Goal: Information Seeking & Learning: Check status

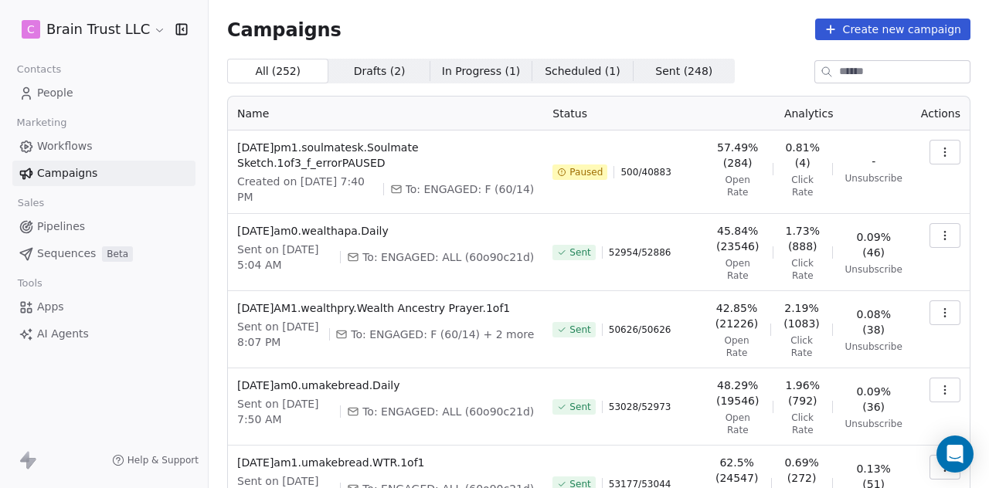
click at [939, 233] on icon "button" at bounding box center [945, 236] width 12 height 12
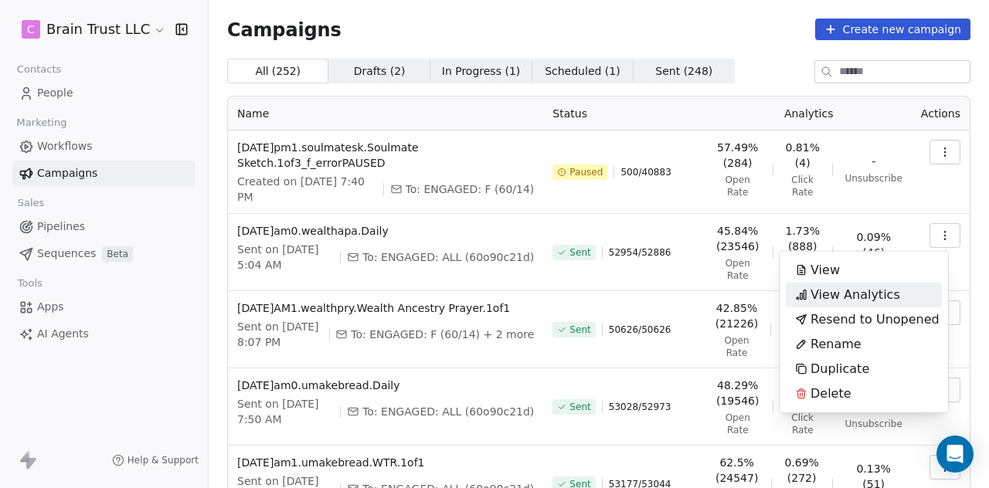
click at [876, 290] on span "View Analytics" at bounding box center [856, 295] width 90 height 19
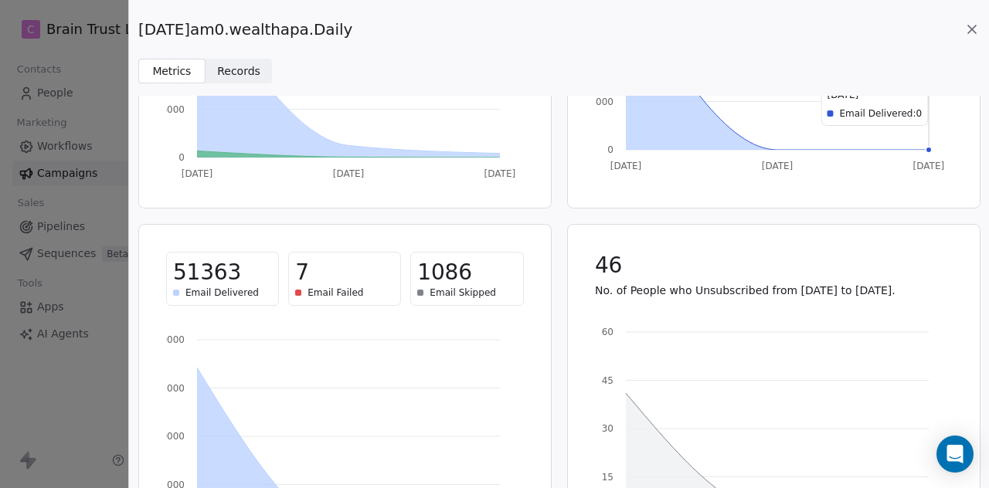
scroll to position [262, 0]
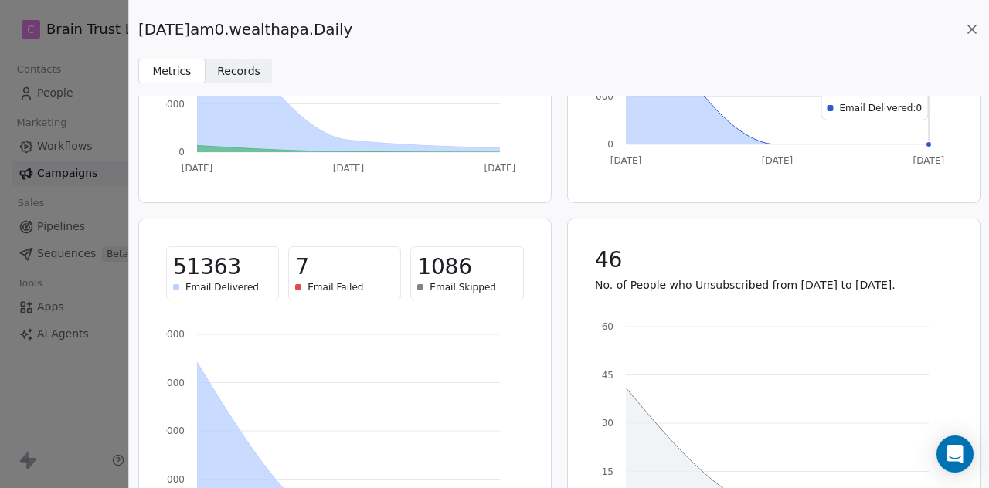
click at [969, 27] on icon at bounding box center [972, 30] width 8 height 8
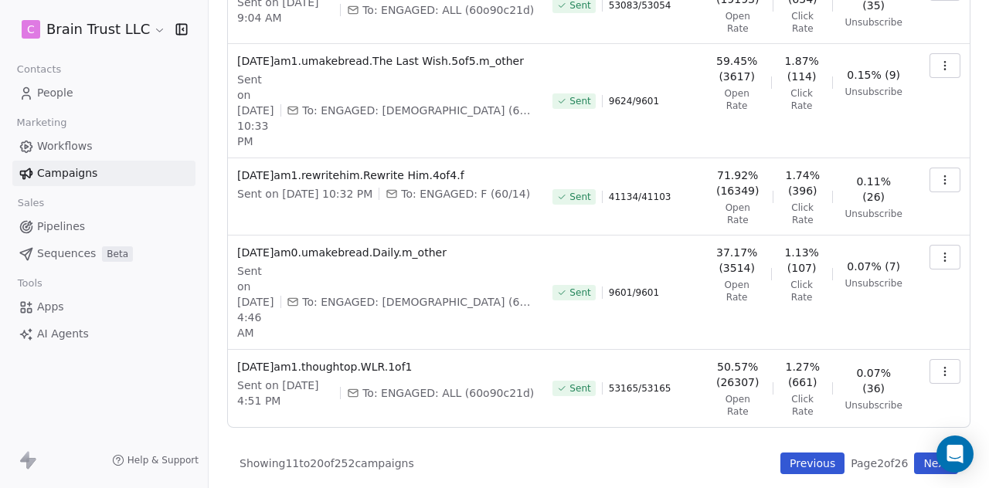
scroll to position [567, 0]
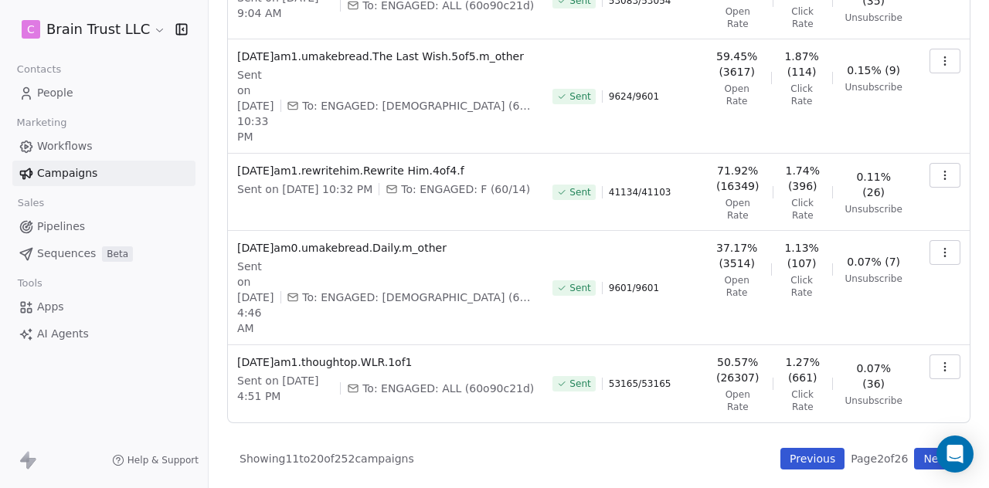
click at [791, 463] on button "Previous" at bounding box center [813, 459] width 64 height 22
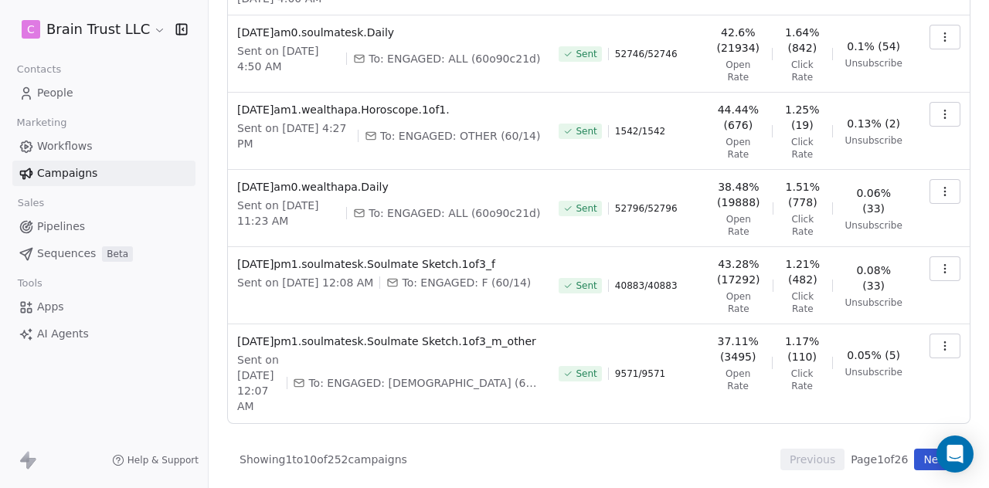
scroll to position [597, 0]
click at [939, 262] on icon "button" at bounding box center [945, 268] width 12 height 12
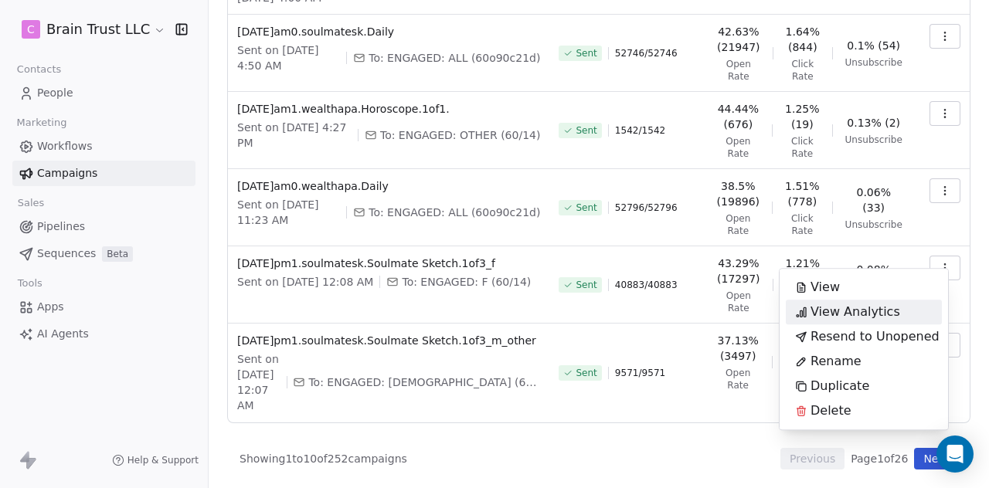
click at [863, 308] on span "View Analytics" at bounding box center [856, 312] width 90 height 19
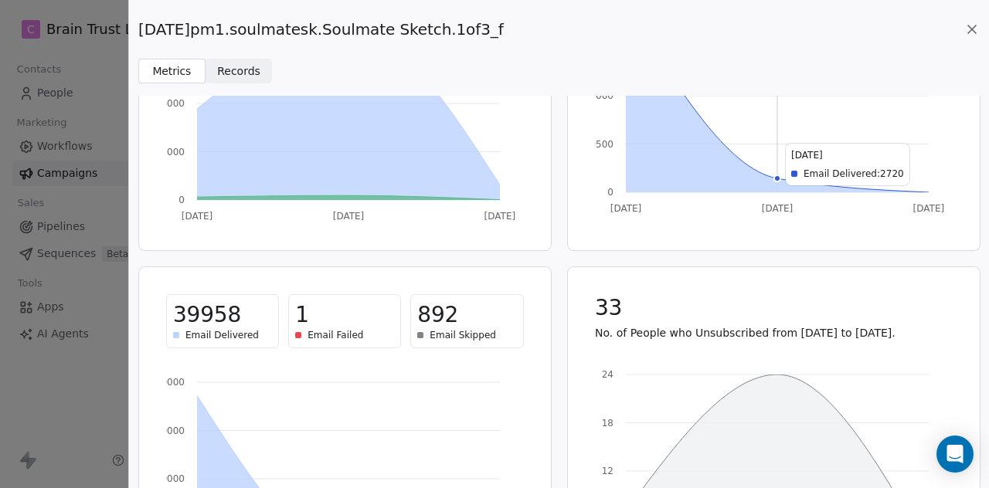
scroll to position [216, 0]
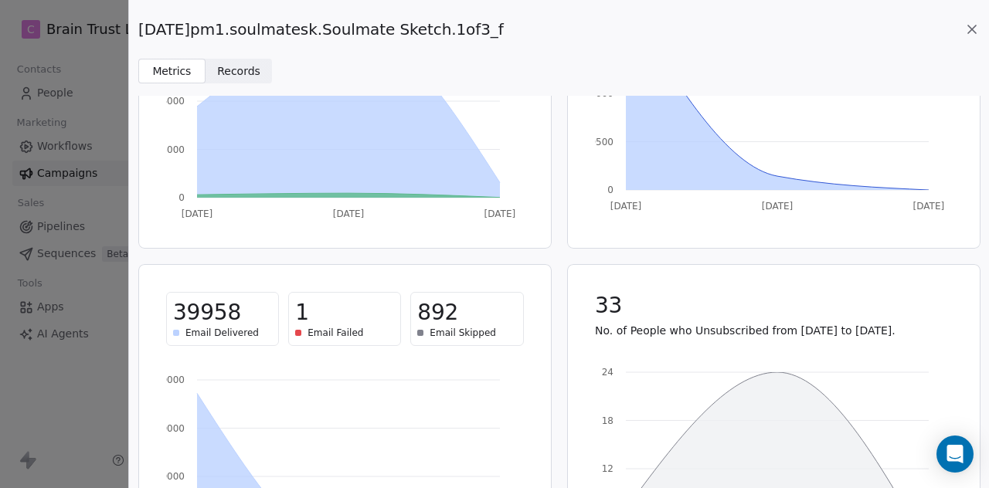
click at [968, 29] on icon at bounding box center [972, 29] width 15 height 15
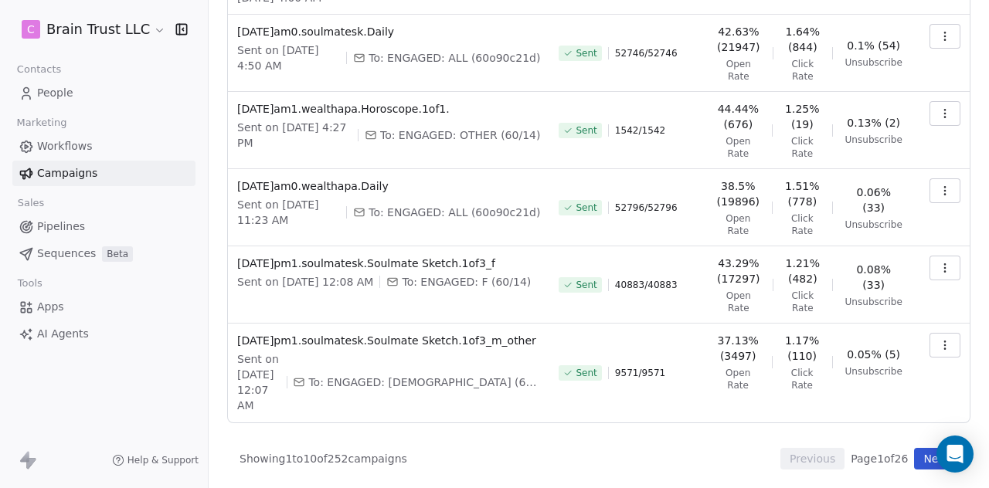
click at [940, 333] on button "button" at bounding box center [945, 345] width 31 height 25
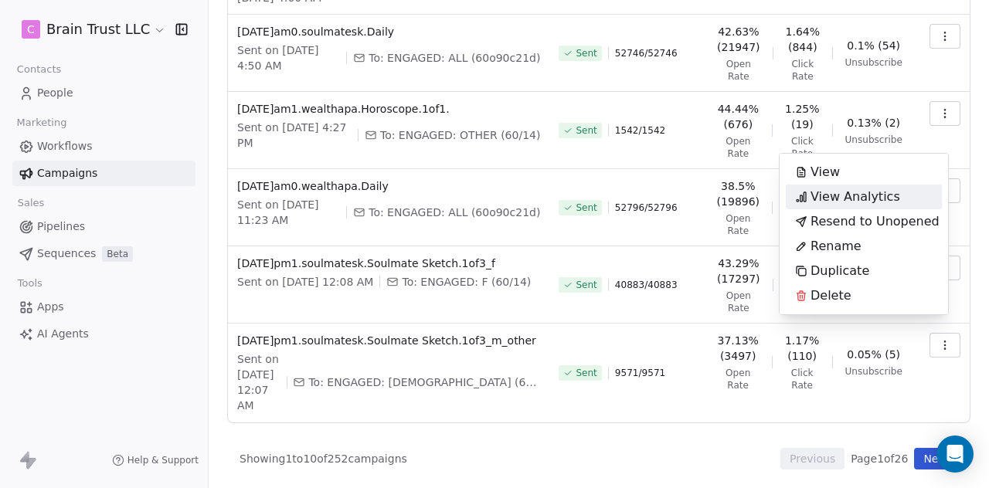
click at [861, 200] on span "View Analytics" at bounding box center [856, 197] width 90 height 19
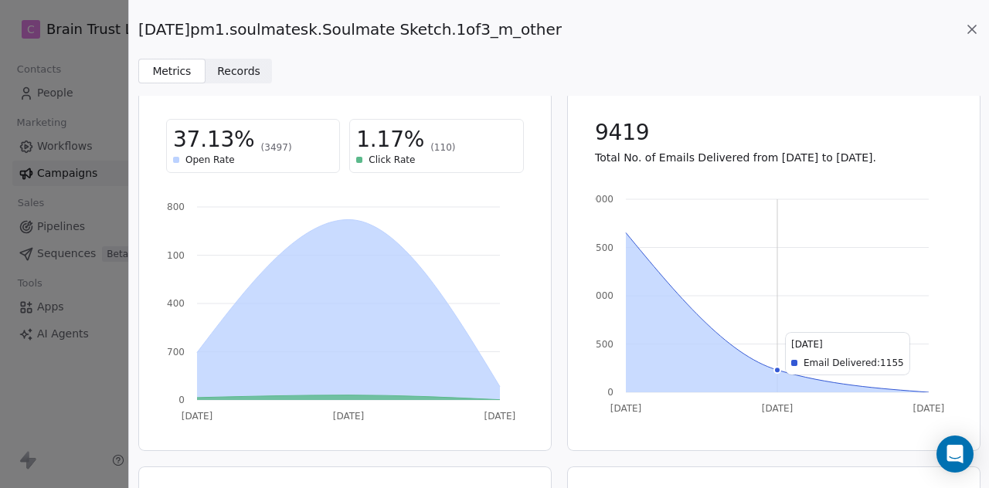
scroll to position [0, 0]
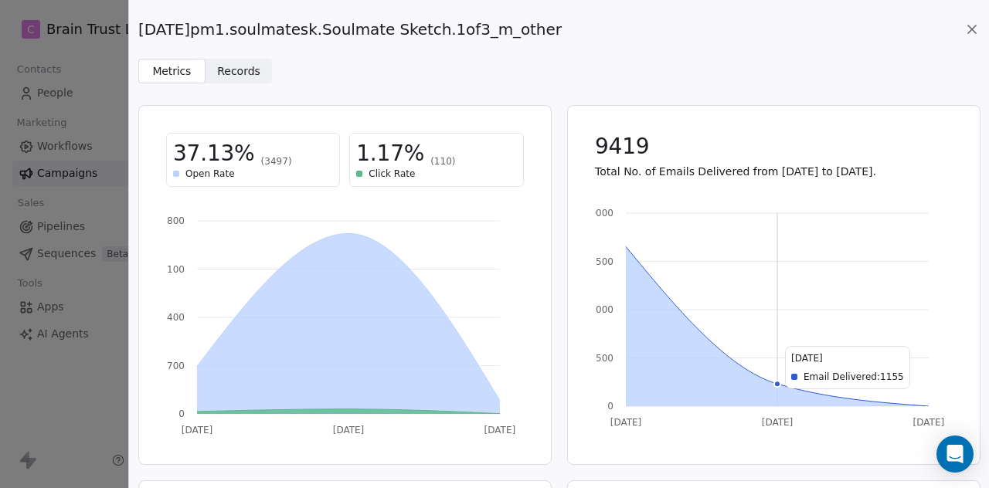
click at [965, 27] on icon at bounding box center [972, 29] width 15 height 15
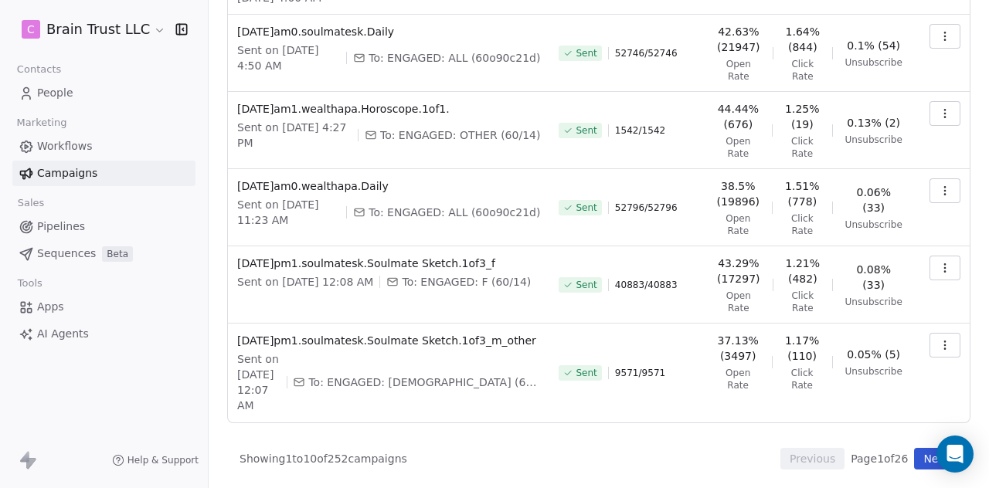
click at [943, 333] on button "button" at bounding box center [945, 345] width 31 height 25
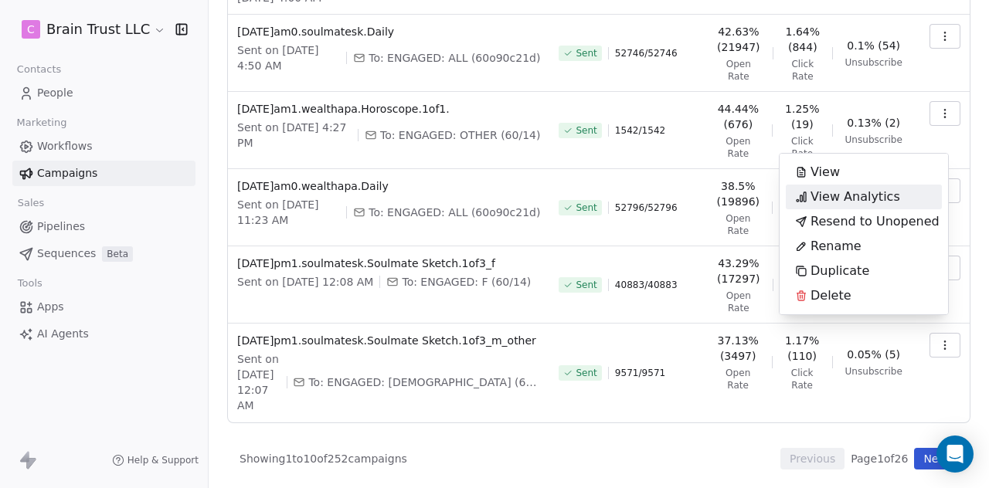
click at [889, 200] on span "View Analytics" at bounding box center [856, 197] width 90 height 19
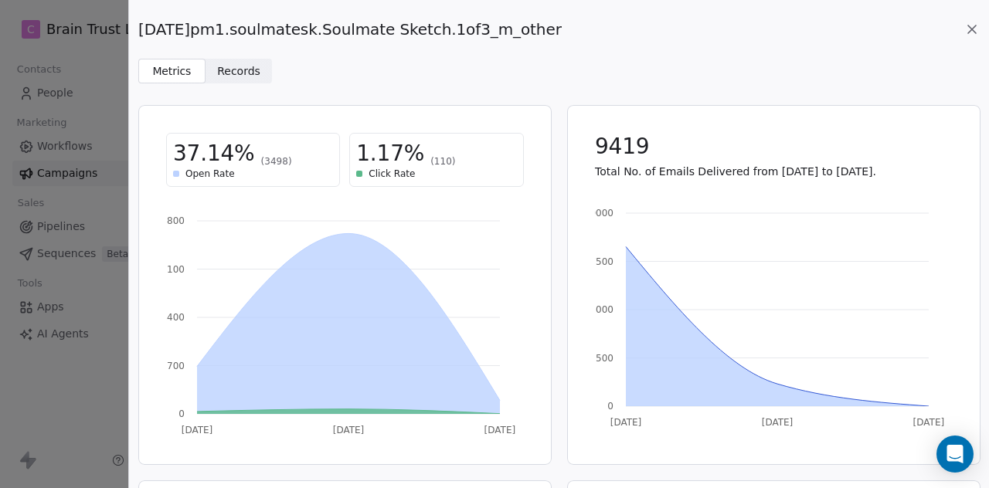
drag, startPoint x: 556, startPoint y: 26, endPoint x: 136, endPoint y: 27, distance: 419.7
click at [136, 27] on div "[DATE]pm1.soulmatesk.Soulmate Sketch.1of3_m_other Metrics Metrics Records Recor…" at bounding box center [559, 41] width 860 height 83
copy span "[DATE]pm1.soulmatesk.Soulmate Sketch.1of3_m_other"
click at [971, 27] on icon at bounding box center [972, 30] width 8 height 8
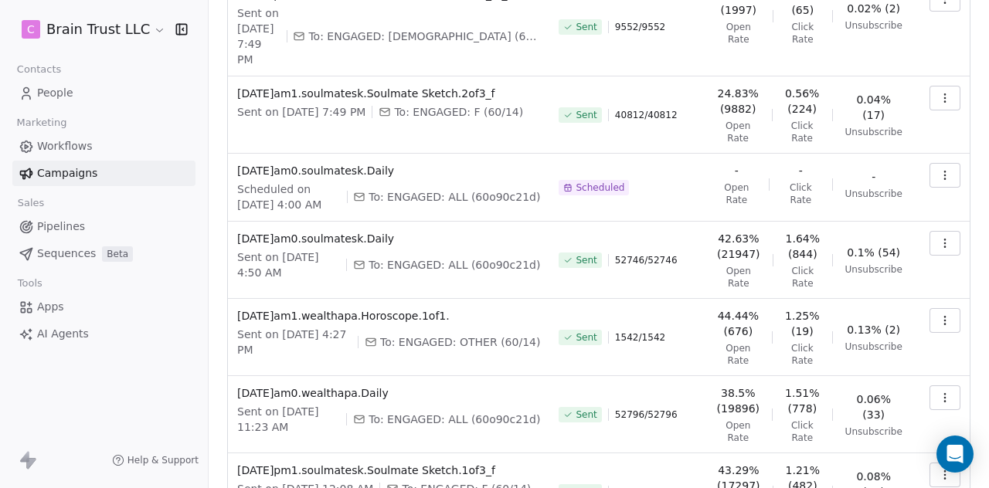
scroll to position [359, 0]
click at [939, 406] on icon "button" at bounding box center [945, 399] width 12 height 12
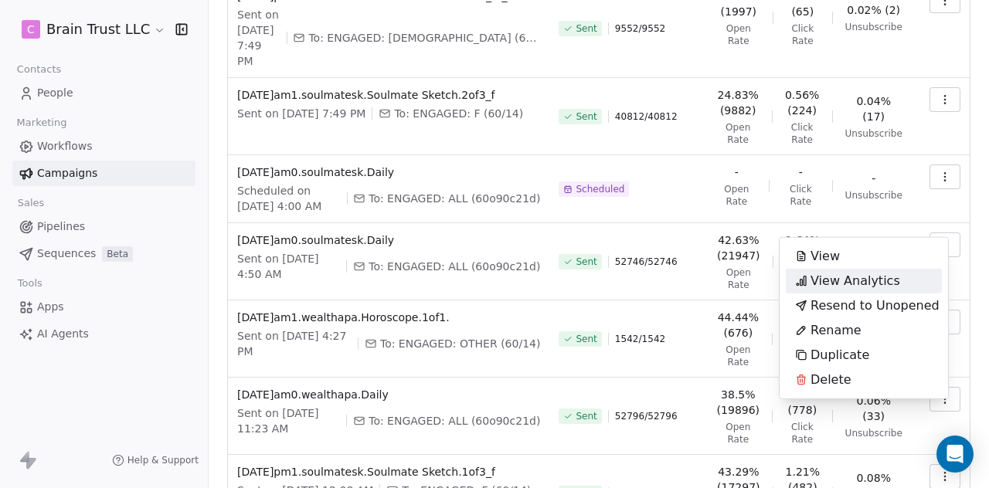
click at [863, 276] on span "View Analytics" at bounding box center [856, 281] width 90 height 19
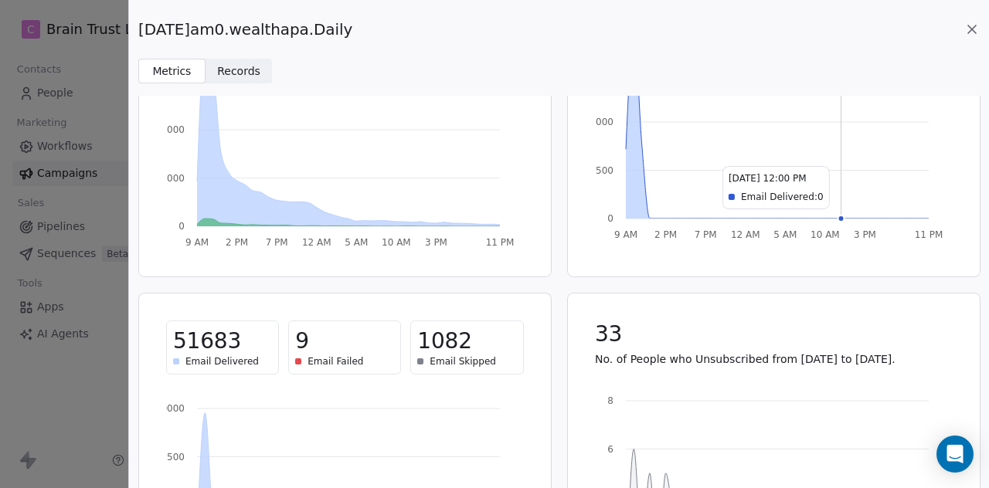
scroll to position [189, 0]
click at [968, 31] on icon at bounding box center [972, 29] width 15 height 15
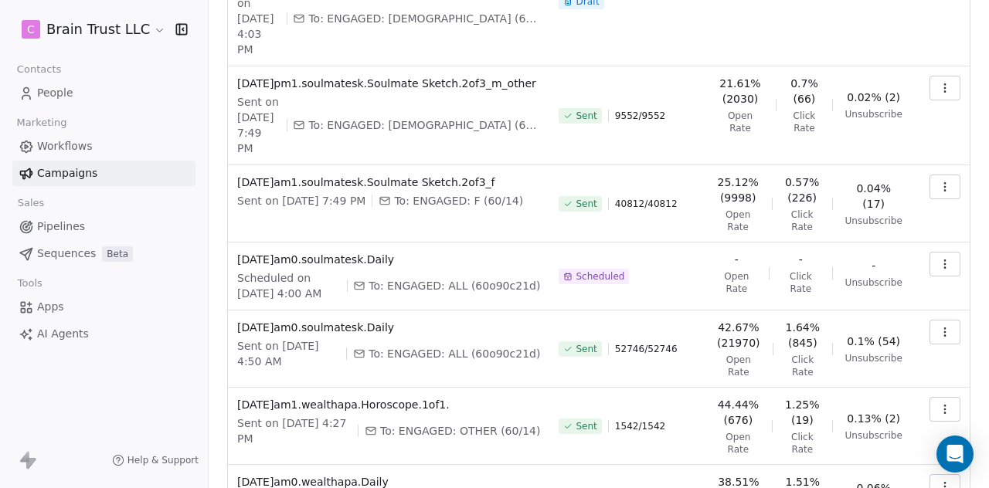
scroll to position [267, 0]
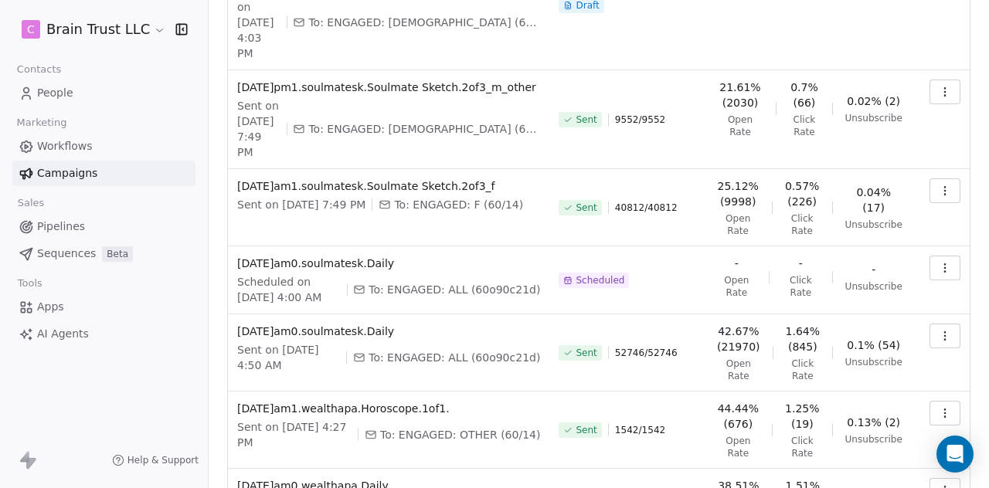
click at [930, 426] on button "button" at bounding box center [945, 413] width 31 height 25
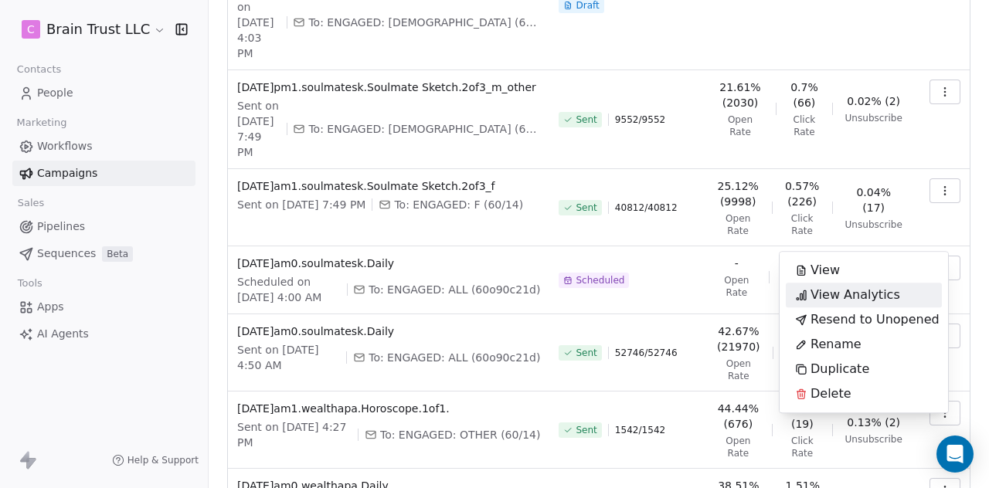
click at [878, 298] on span "View Analytics" at bounding box center [856, 295] width 90 height 19
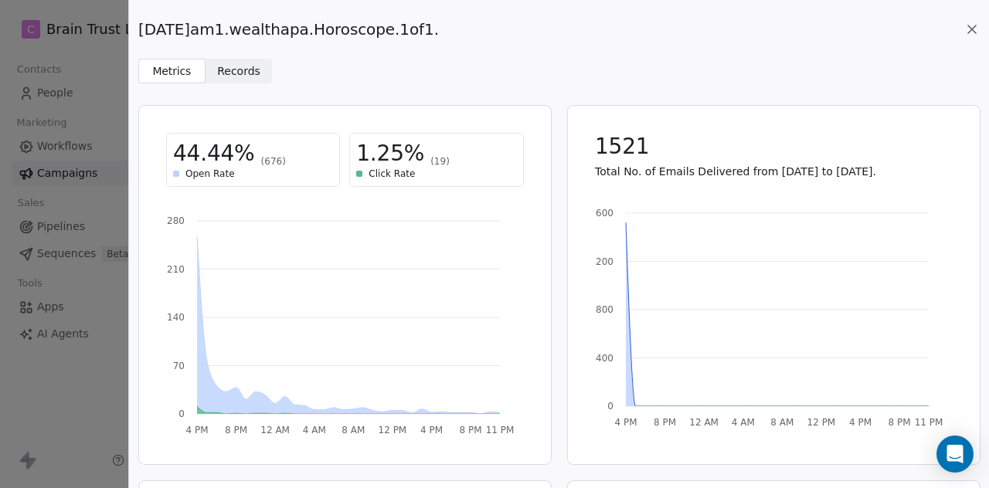
drag, startPoint x: 439, startPoint y: 27, endPoint x: 141, endPoint y: 28, distance: 298.3
click at [141, 28] on span "[DATE]am1.wealthapa.Horoscope.1of1." at bounding box center [288, 30] width 301 height 22
copy span "[DATE]am1.wealthapa.Horoscope.1of1."
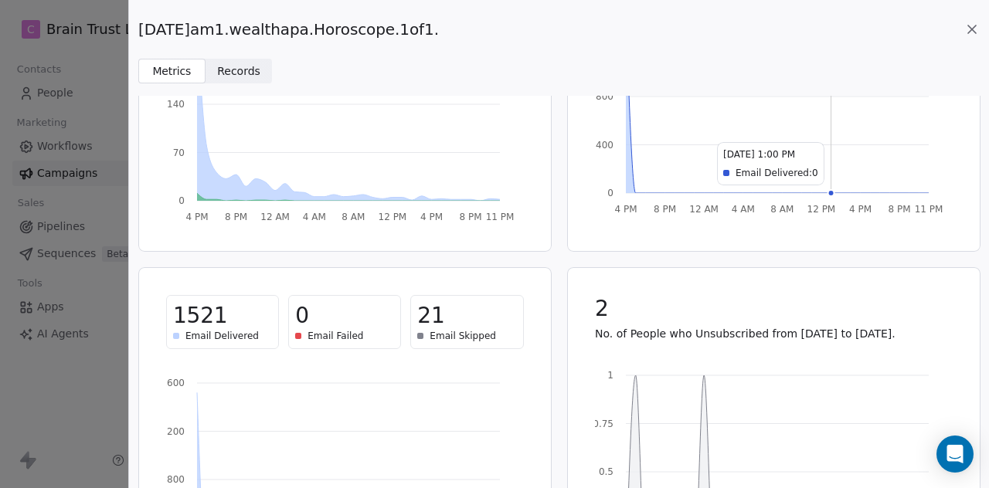
scroll to position [226, 0]
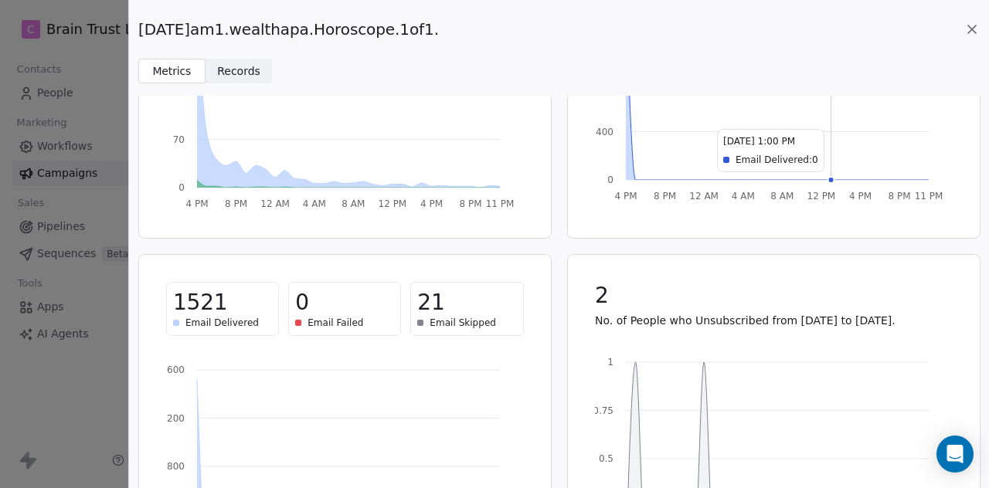
click at [971, 29] on icon at bounding box center [972, 30] width 8 height 8
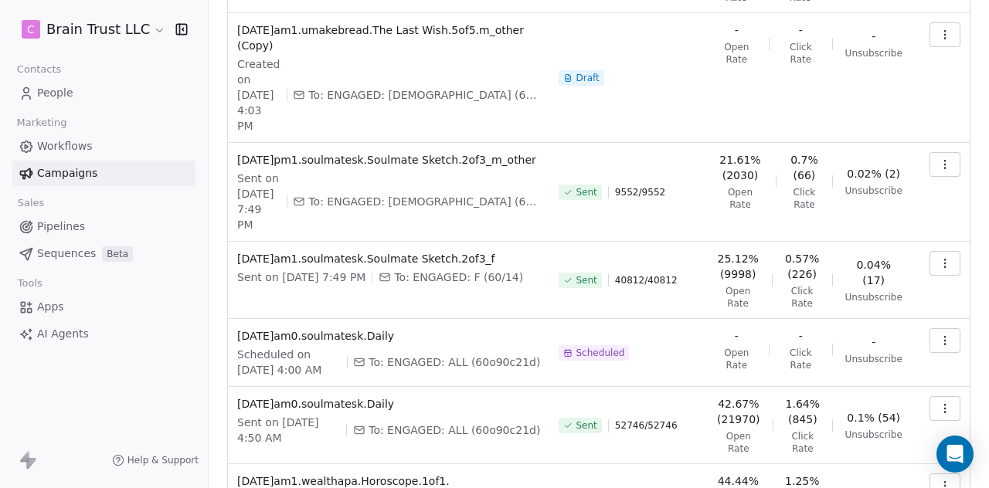
scroll to position [193, 0]
click at [930, 423] on button "button" at bounding box center [945, 410] width 31 height 25
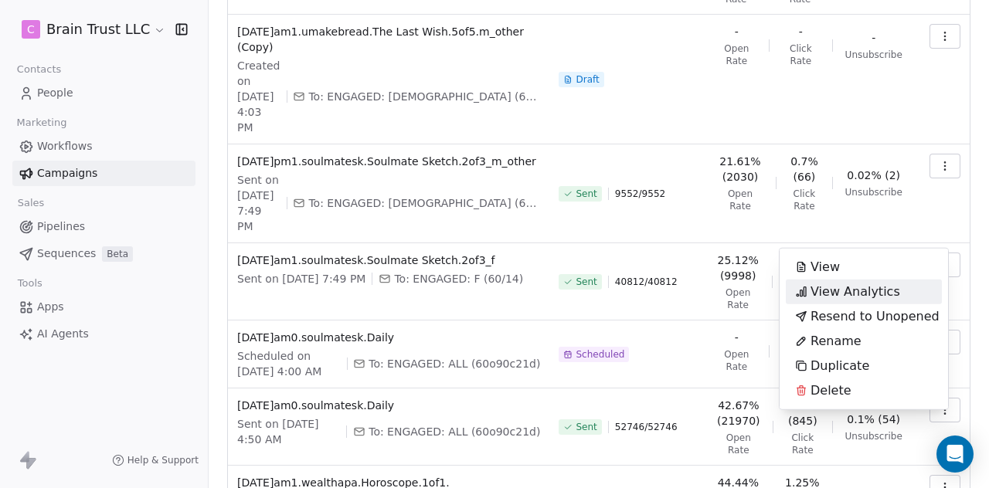
click at [853, 285] on span "View Analytics" at bounding box center [856, 292] width 90 height 19
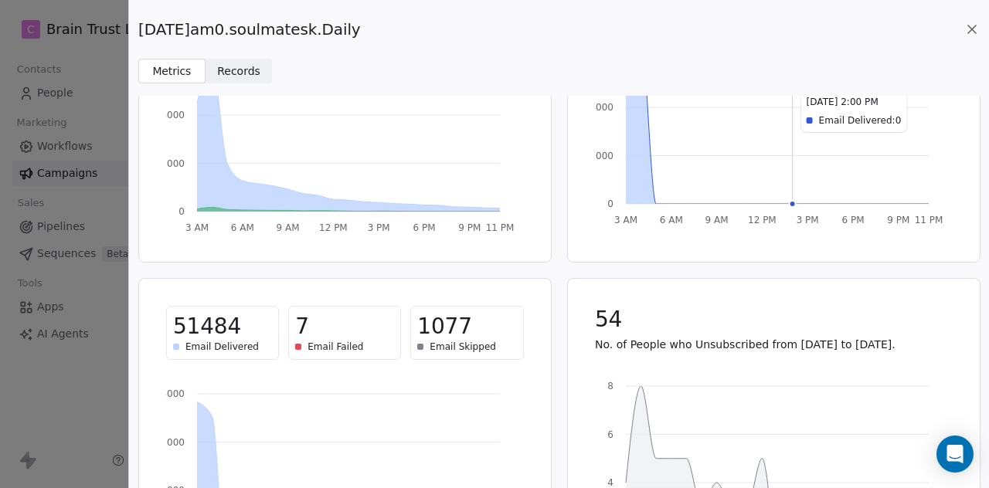
scroll to position [208, 0]
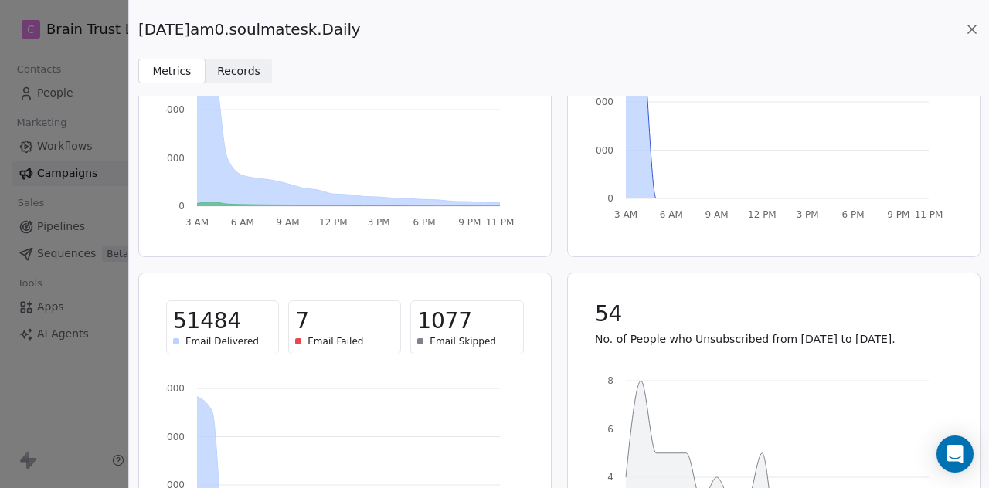
click at [975, 24] on icon at bounding box center [972, 29] width 15 height 15
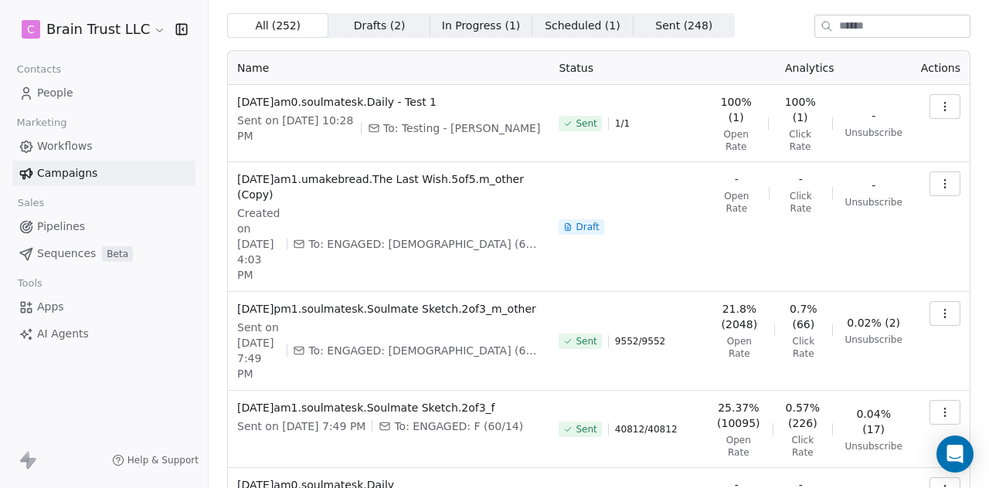
scroll to position [44, 0]
click at [930, 407] on button "button" at bounding box center [945, 414] width 31 height 25
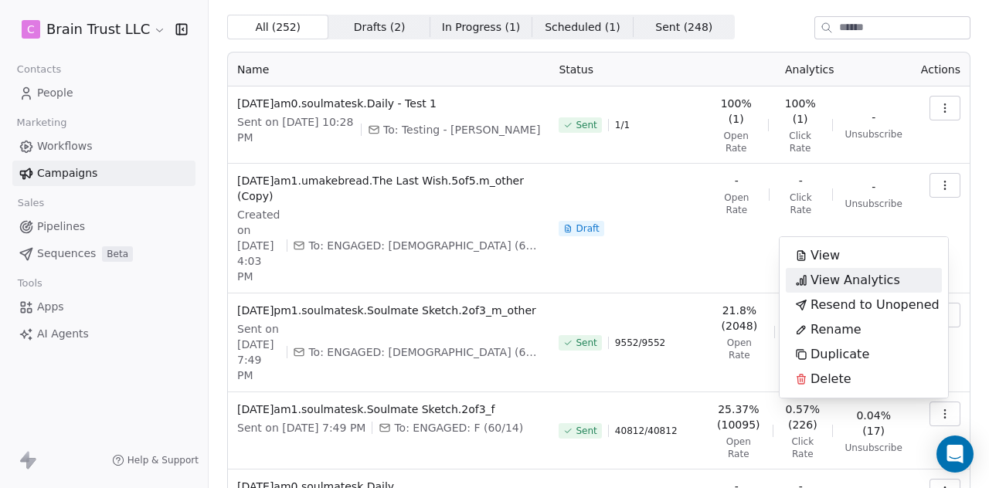
click at [875, 284] on span "View Analytics" at bounding box center [856, 280] width 90 height 19
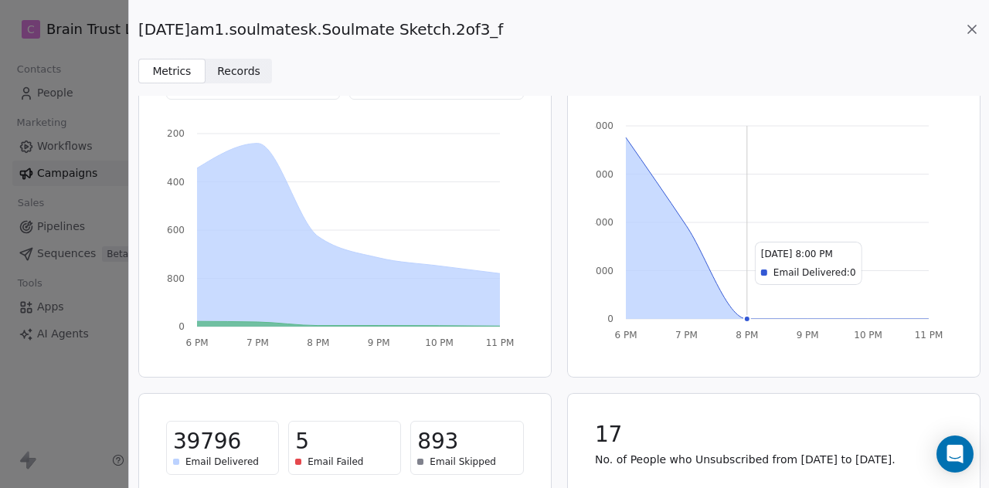
scroll to position [0, 0]
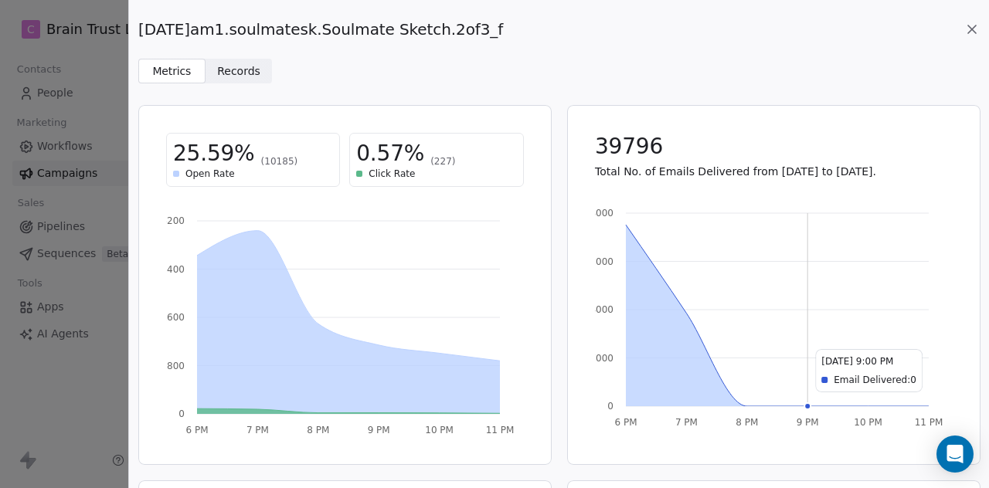
drag, startPoint x: 503, startPoint y: 27, endPoint x: 139, endPoint y: 35, distance: 364.1
click at [139, 35] on span "[DATE]am1.soulmatesk.Soulmate Sketch.2of3_f" at bounding box center [320, 30] width 365 height 22
copy span "[DATE]am1.soulmatesk.Soulmate Sketch.2of3_f"
click at [969, 30] on icon at bounding box center [972, 29] width 15 height 15
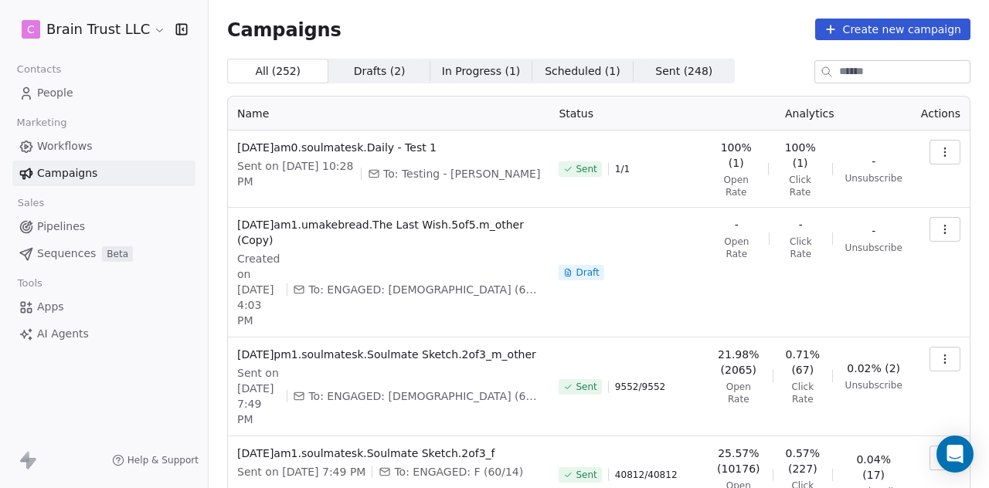
click at [944, 347] on button "button" at bounding box center [945, 359] width 31 height 25
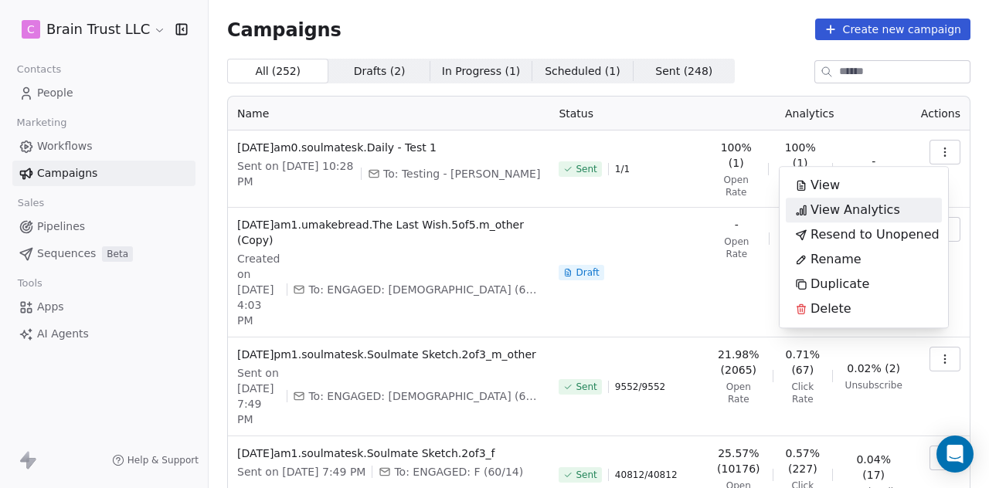
click at [850, 204] on span "View Analytics" at bounding box center [856, 210] width 90 height 19
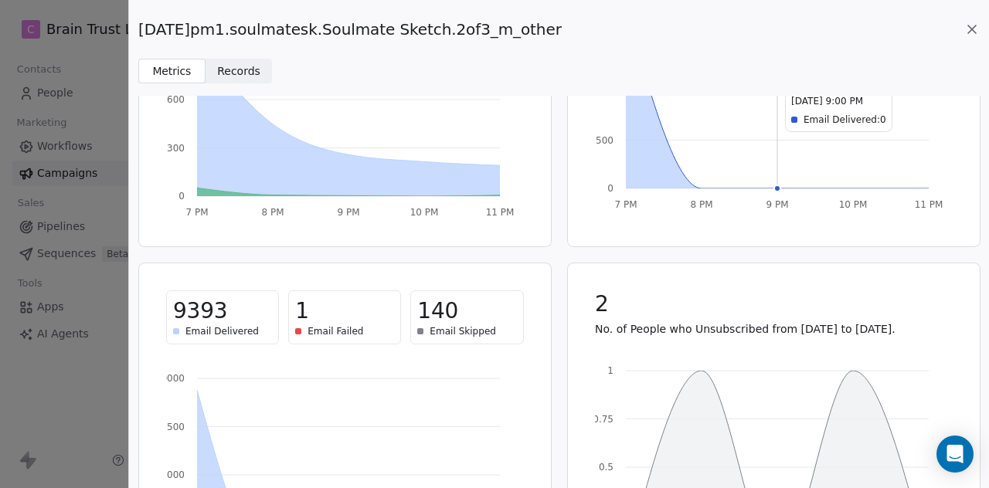
scroll to position [223, 0]
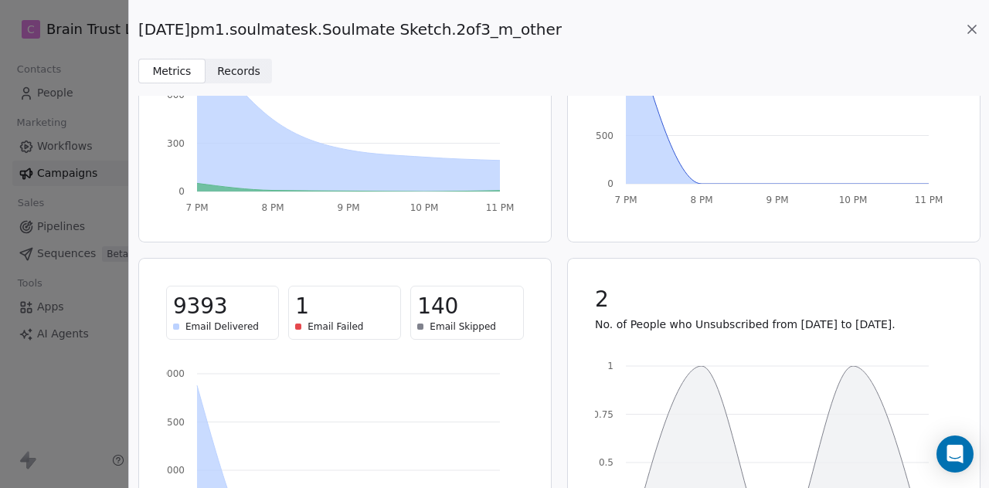
drag, startPoint x: 556, startPoint y: 29, endPoint x: 139, endPoint y: 22, distance: 417.4
click at [139, 22] on span "[DATE]pm1.soulmatesk.Soulmate Sketch.2of3_m_other" at bounding box center [350, 30] width 424 height 22
copy span "[DATE]pm1.soulmatesk.Soulmate Sketch.2of3_m_other"
click at [969, 32] on icon at bounding box center [972, 30] width 8 height 8
